Goal: Check status: Check status

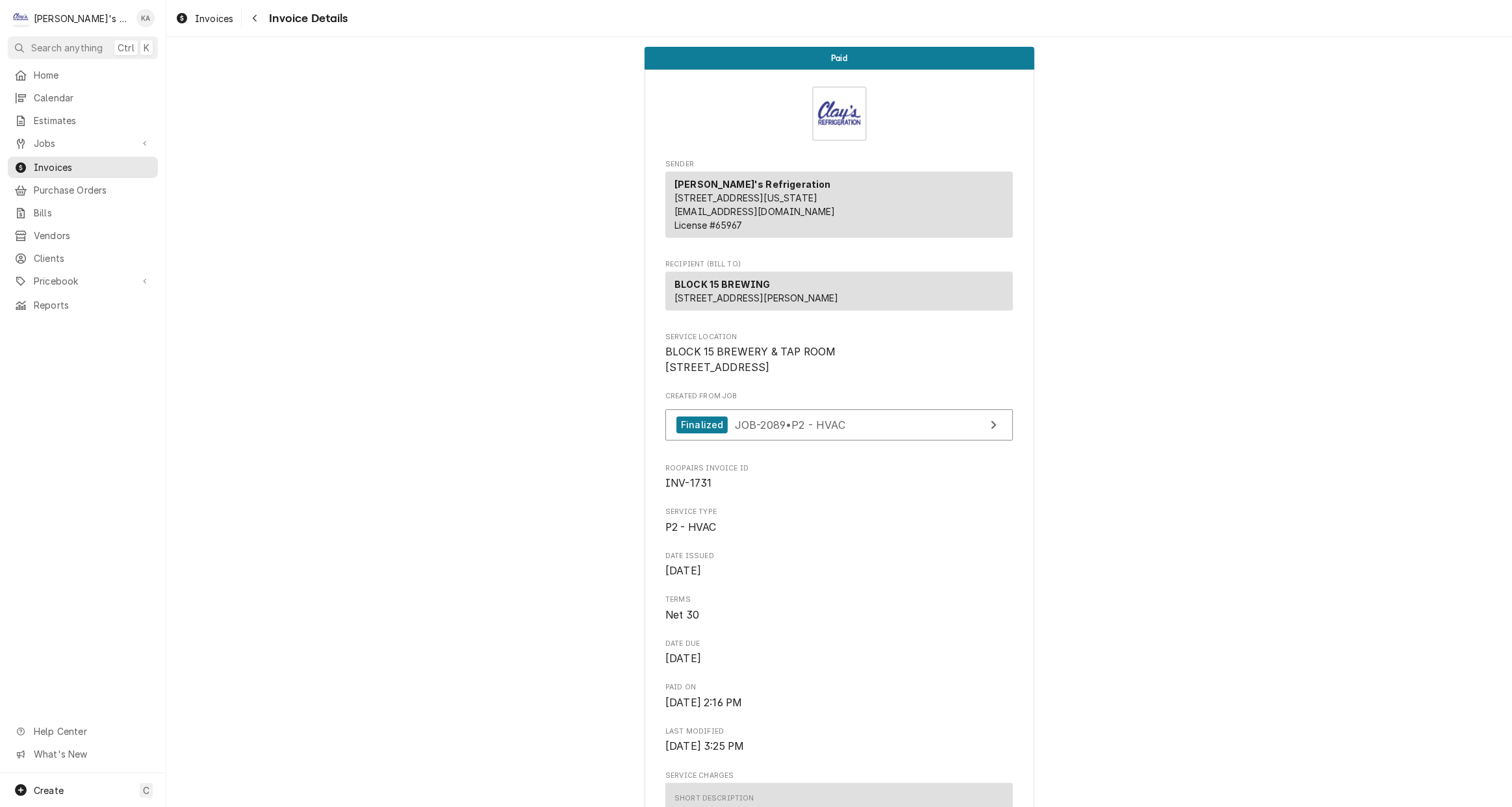
scroll to position [1173, 0]
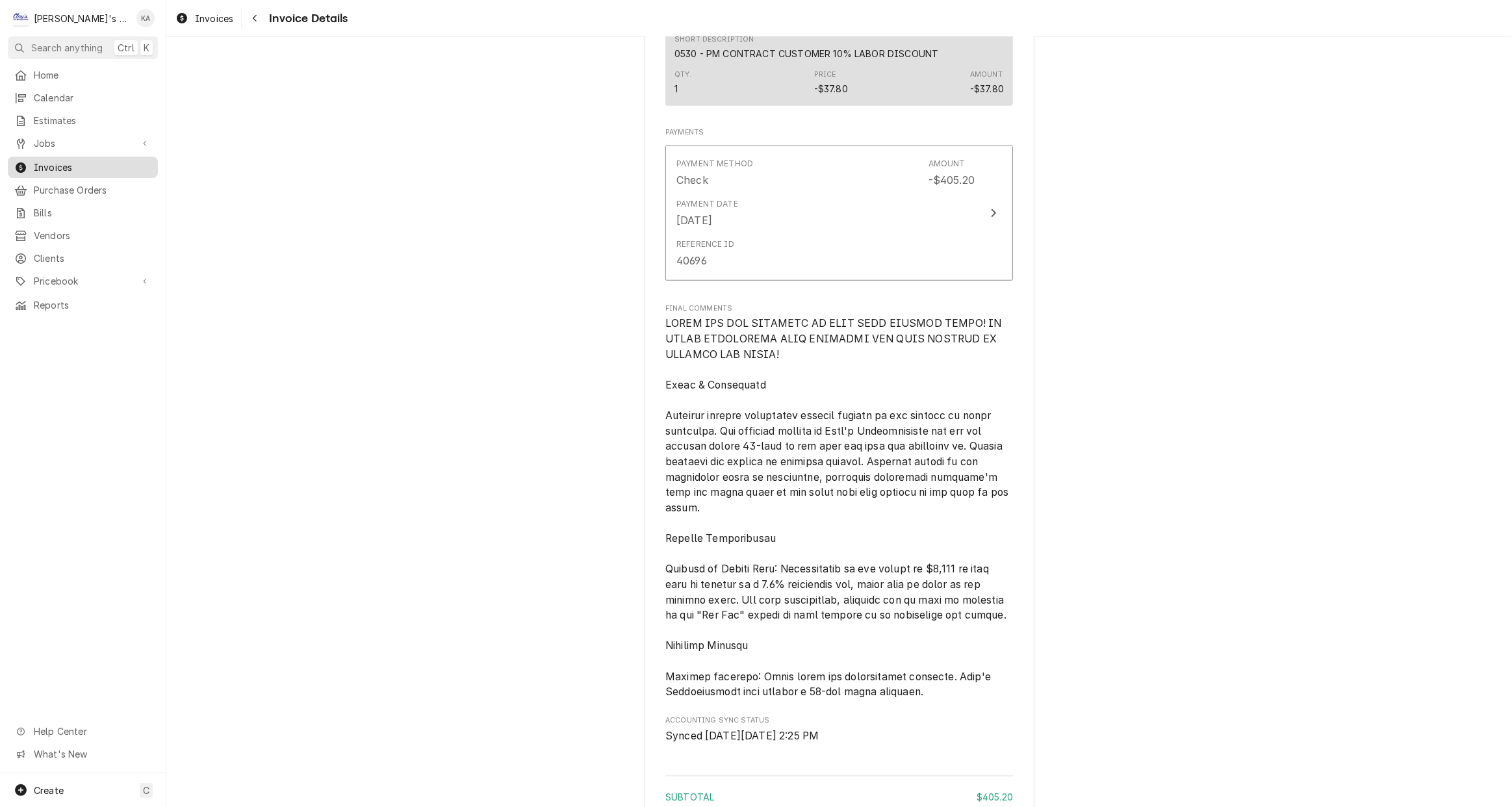
click at [84, 160] on span "Invoices" at bounding box center [92, 167] width 117 height 13
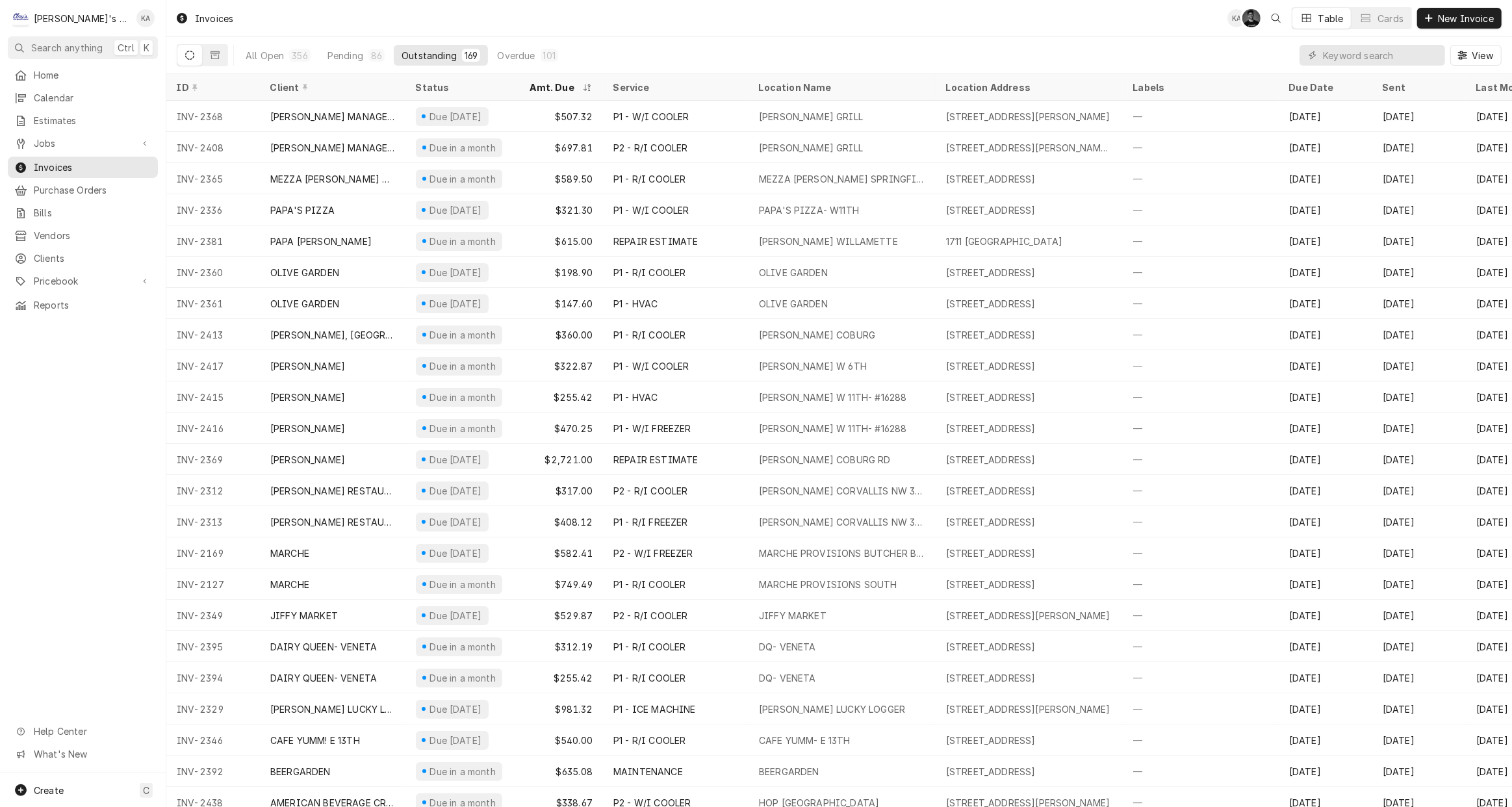
click at [1278, 16] on icon "Open search" at bounding box center [1276, 18] width 9 height 9
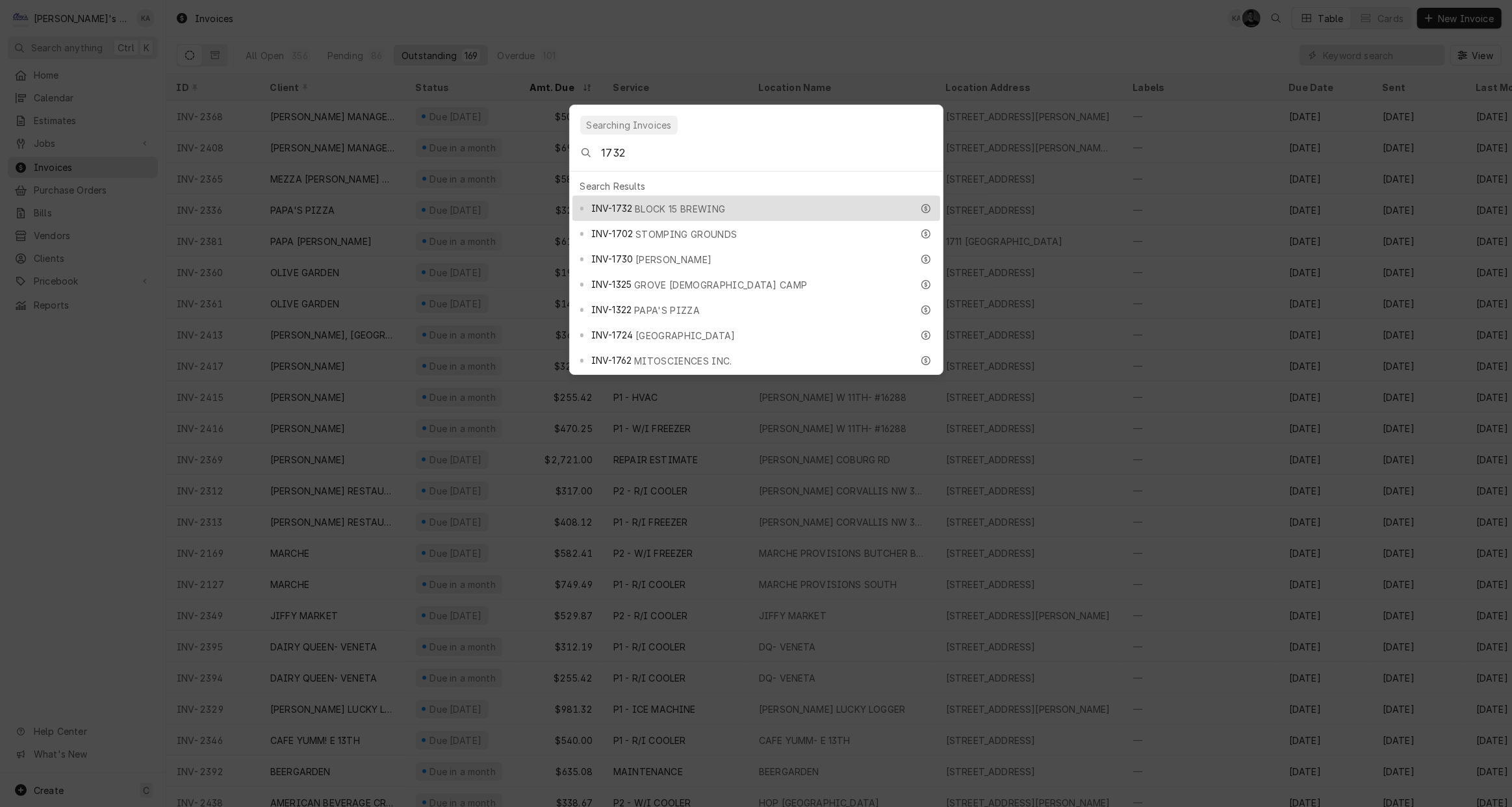
type input "1732"
click at [753, 201] on div "INV-1732 BLOCK 15 BREWING" at bounding box center [752, 208] width 321 height 15
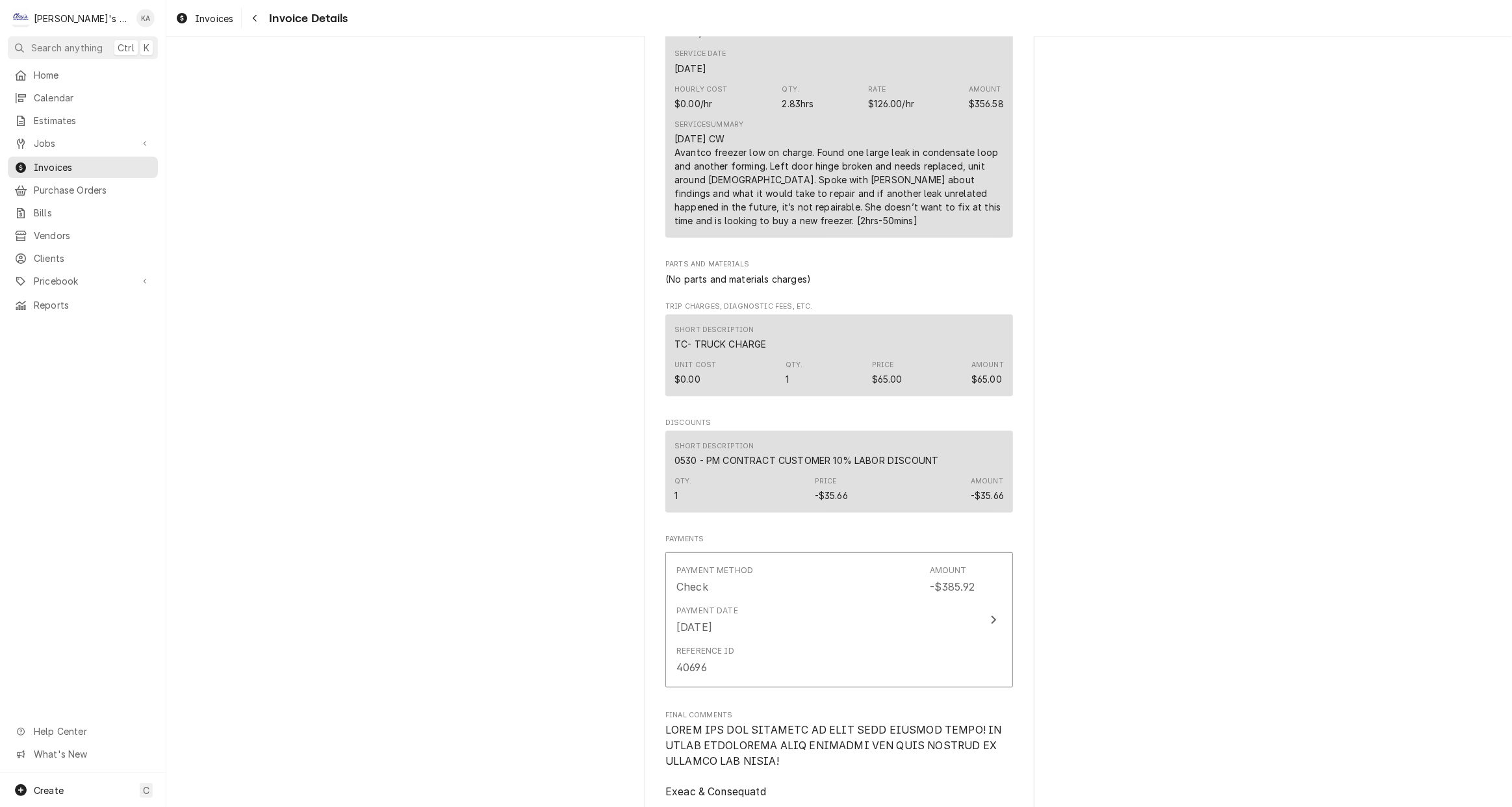
scroll to position [1003, 0]
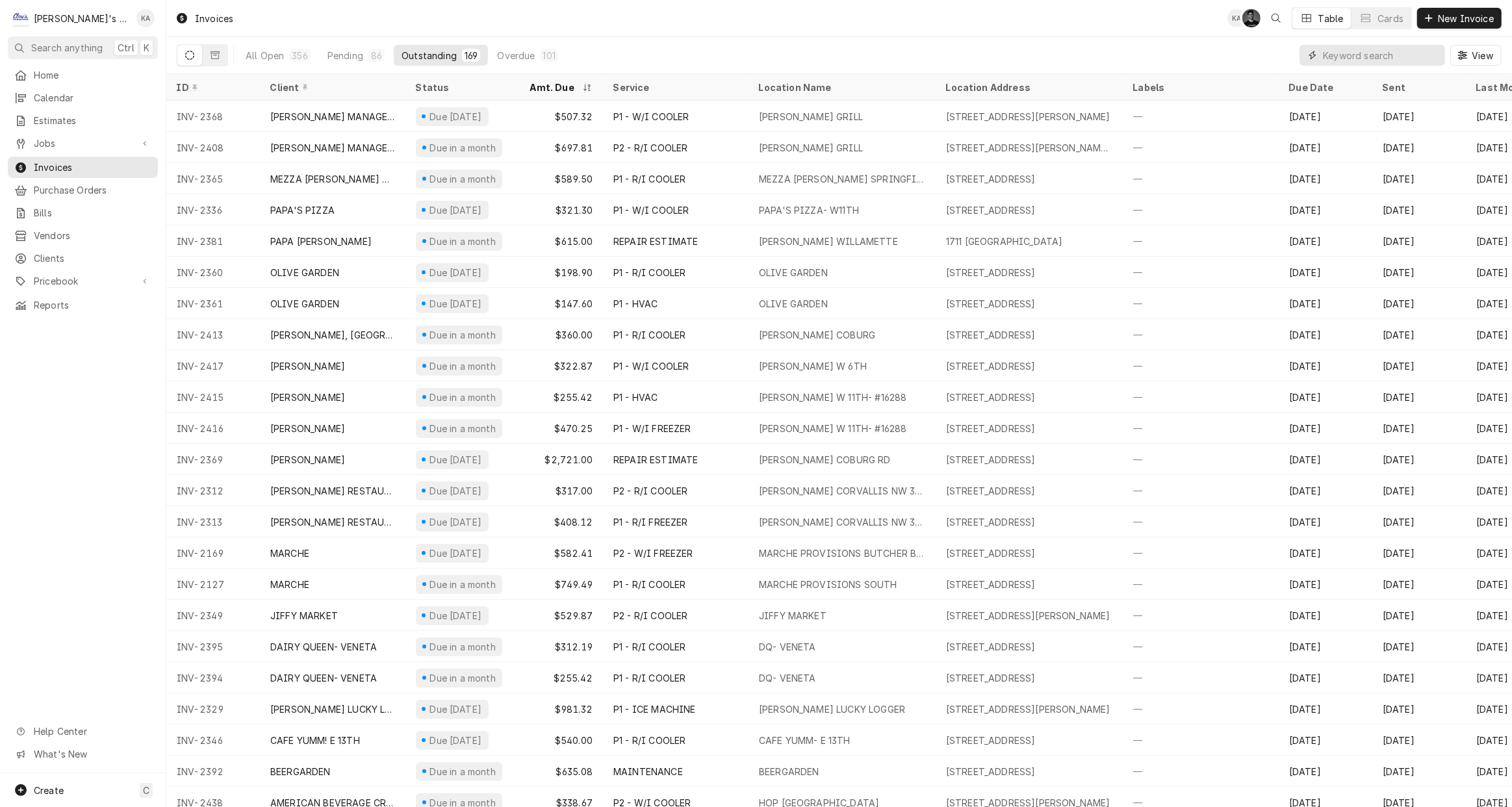
drag, startPoint x: 1345, startPoint y: 54, endPoint x: 1351, endPoint y: 48, distance: 8.5
click at [1345, 54] on input "Dynamic Content Wrapper" at bounding box center [1380, 56] width 115 height 21
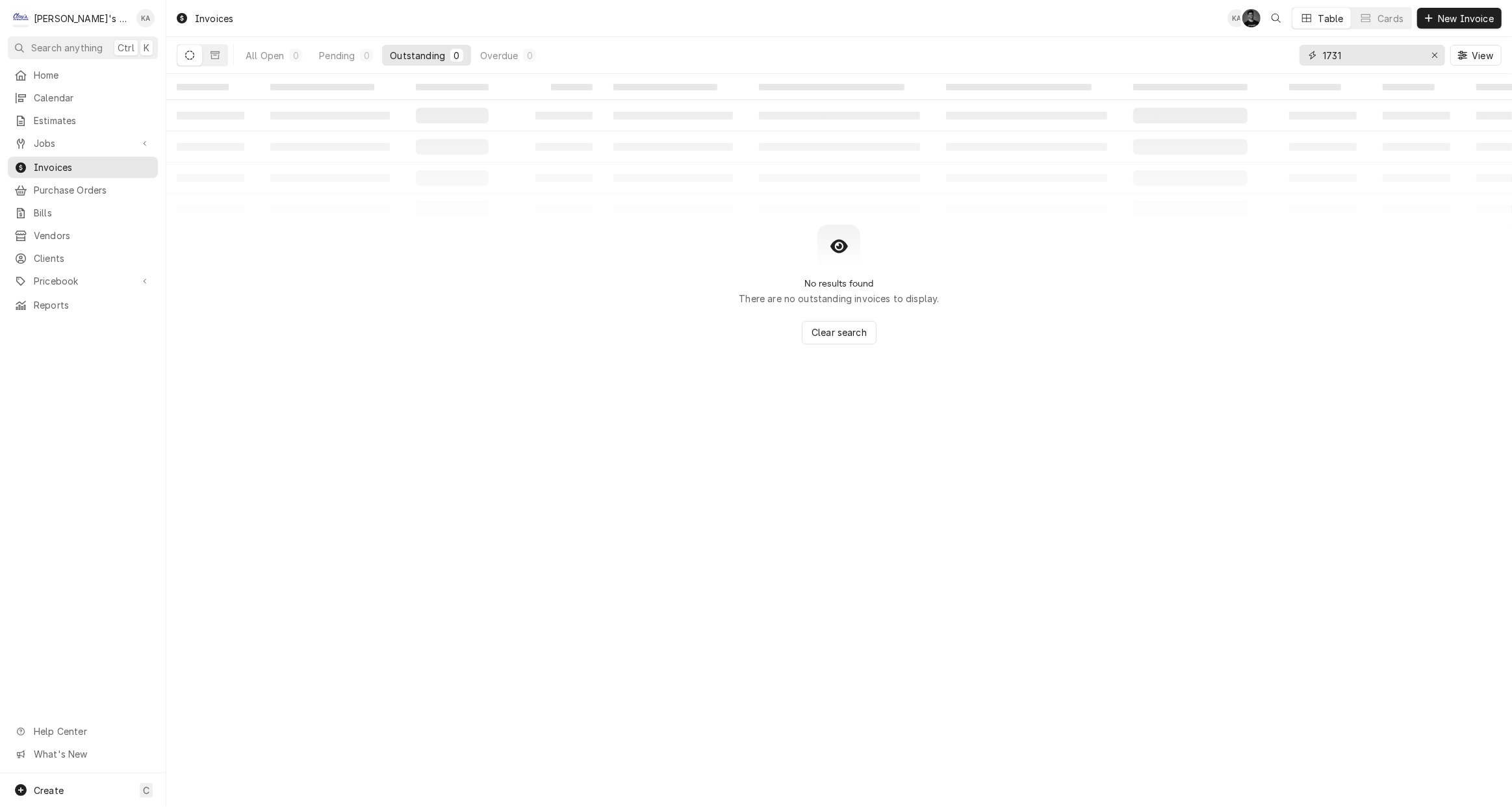
type input "1731"
click at [218, 56] on icon "Dynamic Content Wrapper" at bounding box center [215, 56] width 9 height 9
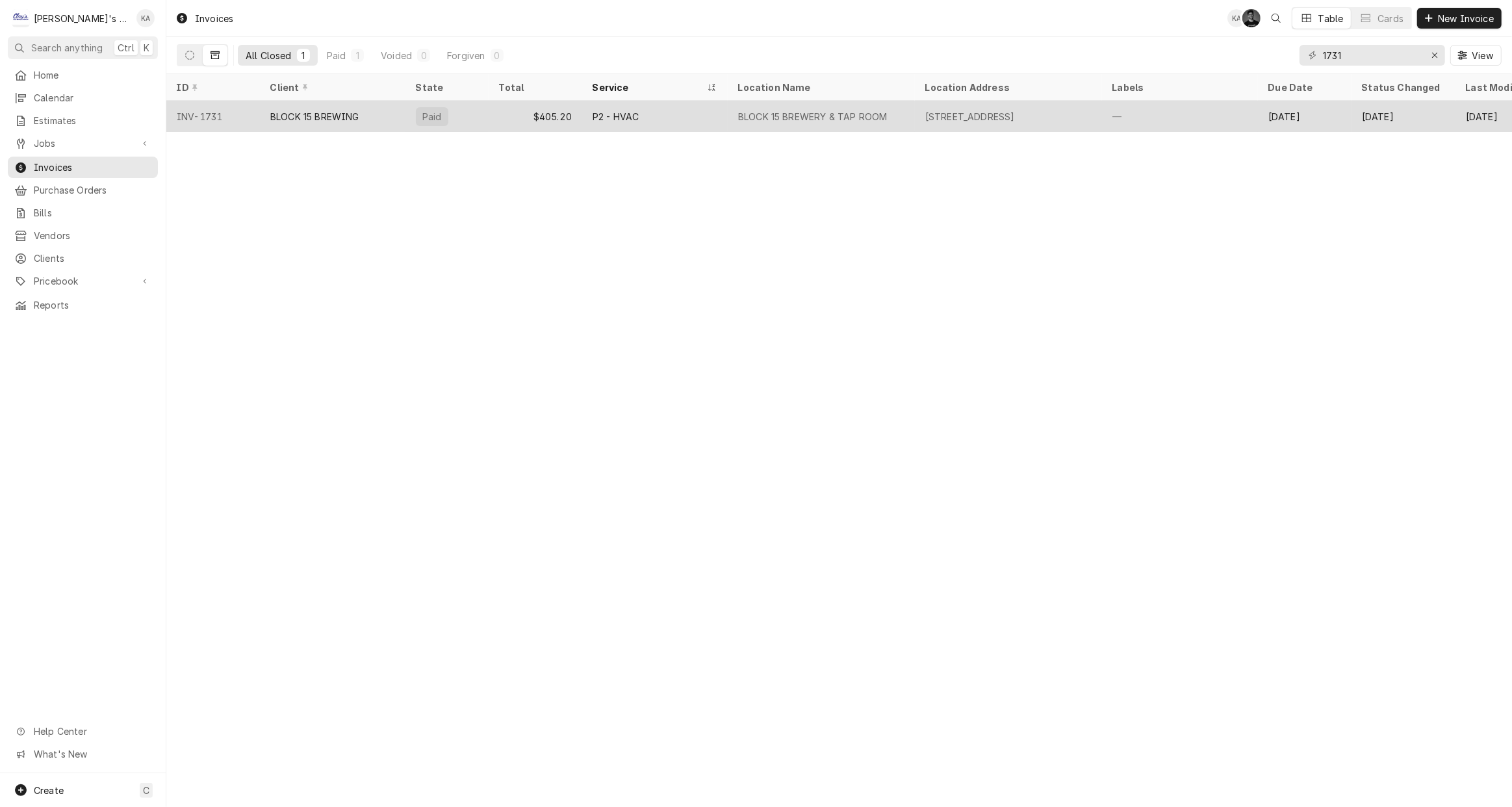
click at [852, 118] on div "BLOCK 15 BREWERY & TAP ROOM" at bounding box center [812, 116] width 149 height 13
